Goal: Task Accomplishment & Management: Use online tool/utility

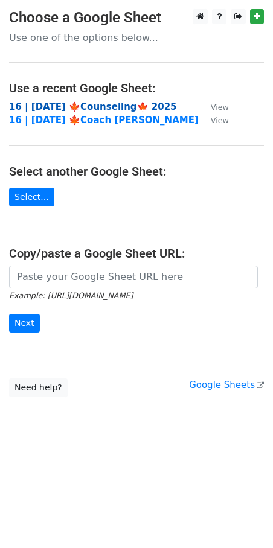
click at [63, 104] on strong "16 | [DATE] 🍁Counseling🍁 2025" at bounding box center [93, 106] width 168 height 11
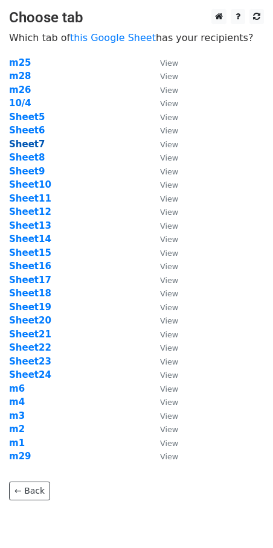
click at [27, 144] on strong "Sheet7" at bounding box center [27, 144] width 36 height 11
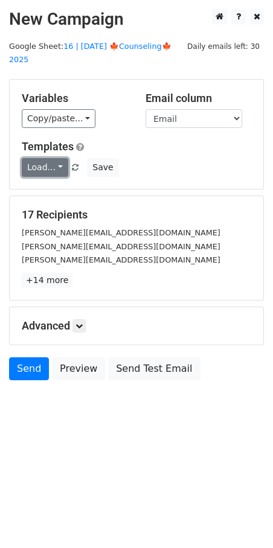
click at [41, 158] on link "Load..." at bounding box center [45, 167] width 46 height 19
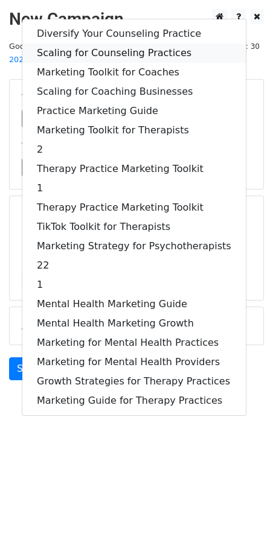
click at [82, 43] on link "Scaling for Counseling Practices" at bounding box center [133, 52] width 223 height 19
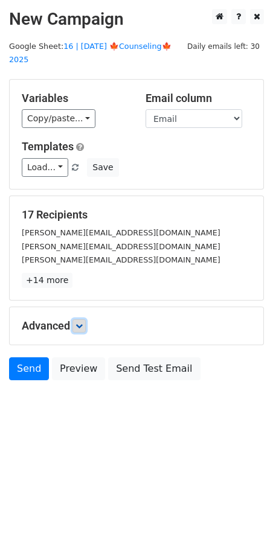
click at [81, 322] on icon at bounding box center [78, 325] width 7 height 7
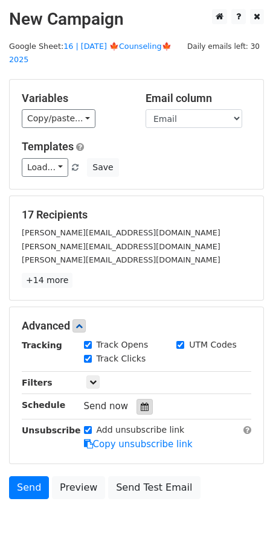
click at [141, 403] on icon at bounding box center [145, 407] width 8 height 8
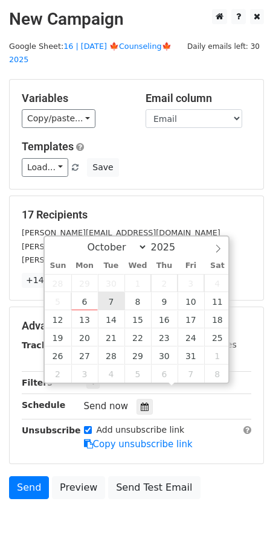
type input "2025-10-07 12:00"
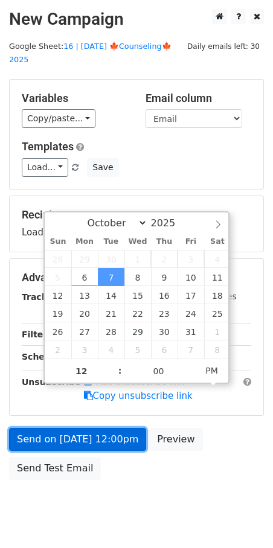
click at [85, 429] on link "Send on Oct 7 at 12:00pm" at bounding box center [77, 439] width 137 height 23
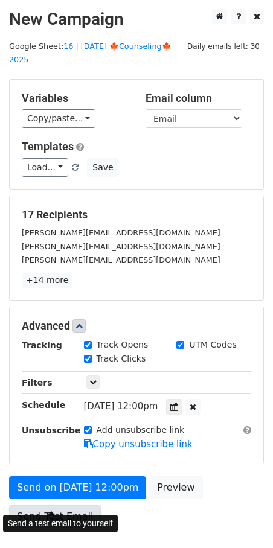
click at [59, 505] on link "Send Test Email" at bounding box center [55, 516] width 92 height 23
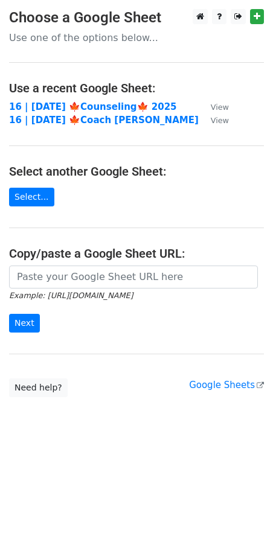
click at [67, 112] on td "16 | [DATE] 🍁Counseling🍁 2025" at bounding box center [104, 107] width 190 height 14
click at [69, 105] on strong "16 | [DATE] 🍁Counseling🍁 2025" at bounding box center [93, 106] width 168 height 11
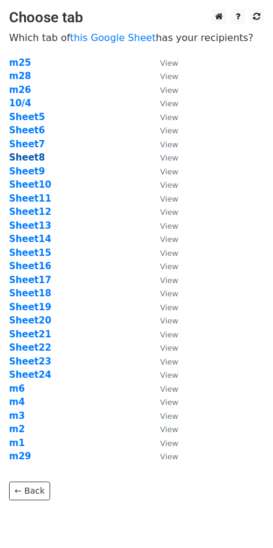
click at [28, 161] on strong "Sheet8" at bounding box center [27, 157] width 36 height 11
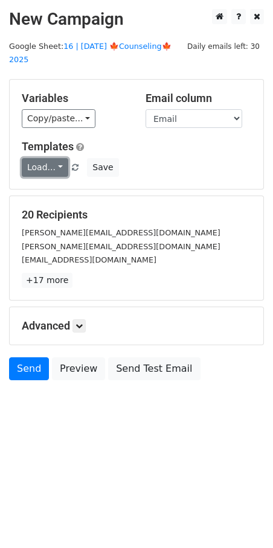
click at [59, 158] on link "Load..." at bounding box center [45, 167] width 46 height 19
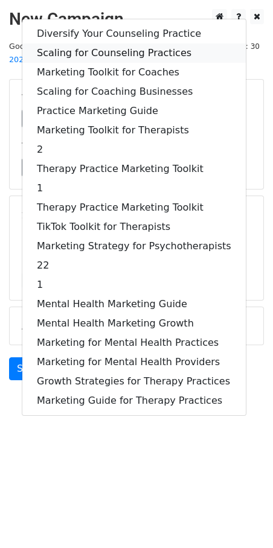
click at [88, 43] on link "Scaling for Counseling Practices" at bounding box center [133, 52] width 223 height 19
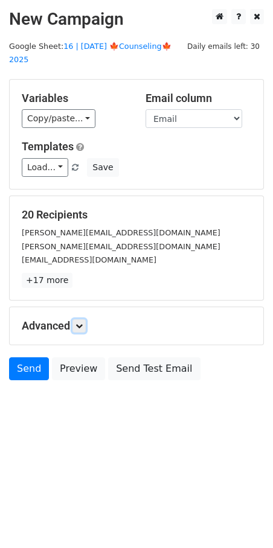
drag, startPoint x: 82, startPoint y: 309, endPoint x: 95, endPoint y: 322, distance: 18.8
click at [82, 322] on icon at bounding box center [78, 325] width 7 height 7
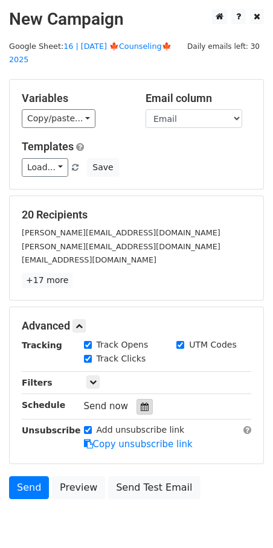
click at [141, 403] on icon at bounding box center [145, 407] width 8 height 8
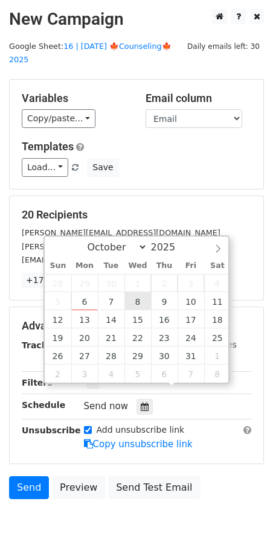
type input "[DATE] 12:00"
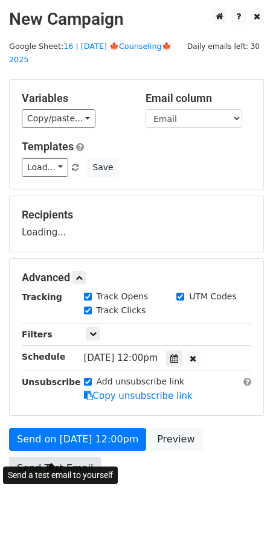
click at [76, 459] on link "Send Test Email" at bounding box center [55, 468] width 92 height 23
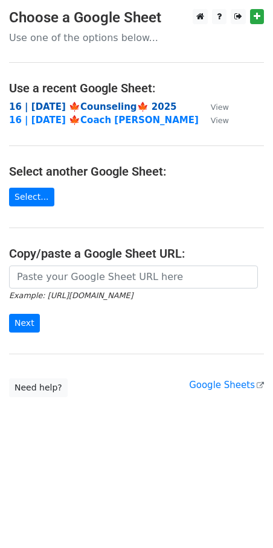
click at [88, 105] on strong "16 | [DATE] 🍁Counseling🍁 2025" at bounding box center [93, 106] width 168 height 11
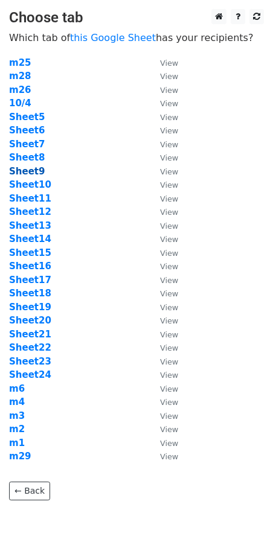
click at [32, 172] on strong "Sheet9" at bounding box center [27, 171] width 36 height 11
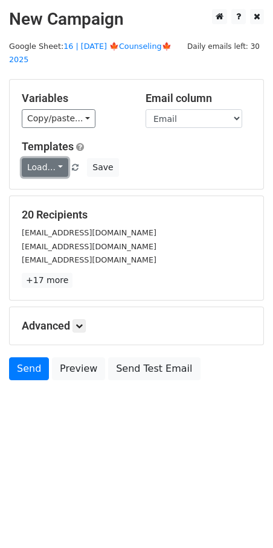
click at [51, 158] on link "Load..." at bounding box center [45, 167] width 46 height 19
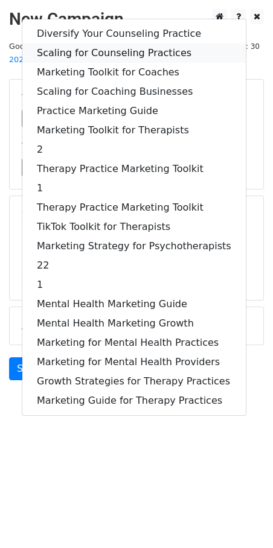
click at [110, 43] on link "Scaling for Counseling Practices" at bounding box center [133, 52] width 223 height 19
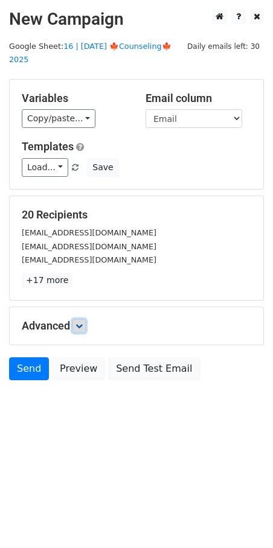
click at [82, 322] on icon at bounding box center [78, 325] width 7 height 7
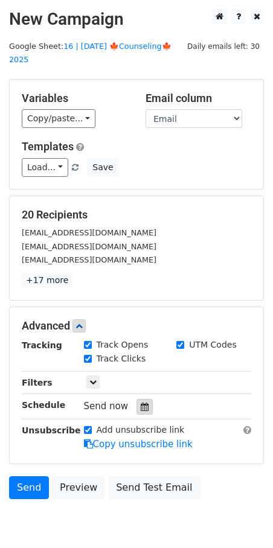
click at [141, 403] on icon at bounding box center [145, 407] width 8 height 8
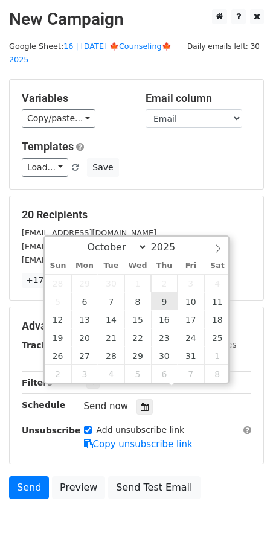
type input "2025-10-09 12:00"
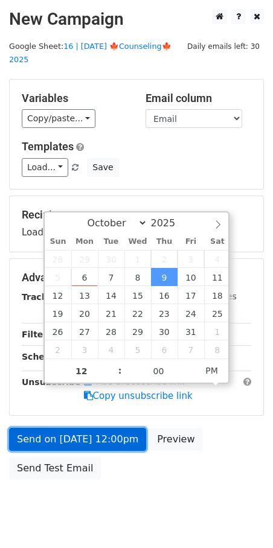
click at [123, 428] on link "Send on Oct 9 at 12:00pm" at bounding box center [77, 439] width 137 height 23
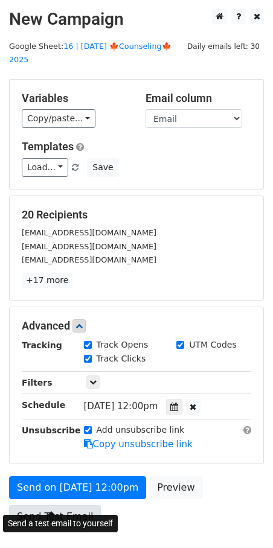
click at [56, 505] on link "Send Test Email" at bounding box center [55, 516] width 92 height 23
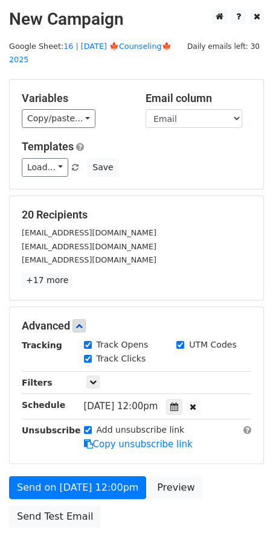
drag, startPoint x: 251, startPoint y: 317, endPoint x: 218, endPoint y: 215, distance: 107.3
click at [218, 208] on h5 "20 Recipients" at bounding box center [136, 214] width 229 height 13
click at [218, 226] on div "sabbey@leedycounseling.com" at bounding box center [137, 233] width 248 height 14
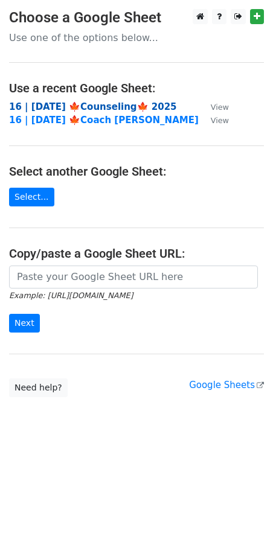
click at [96, 103] on strong "16 | OCT 4 🍁Counseling🍁 2025" at bounding box center [93, 106] width 168 height 11
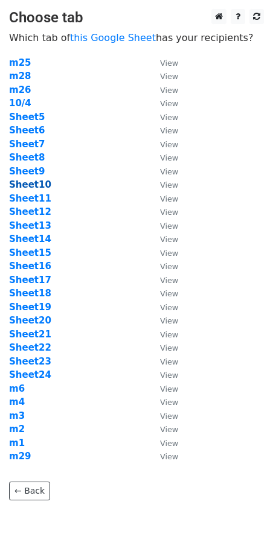
click at [29, 182] on strong "Sheet10" at bounding box center [30, 184] width 42 height 11
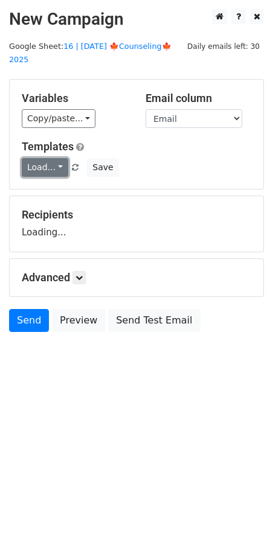
click at [42, 158] on link "Load..." at bounding box center [45, 167] width 46 height 19
